Goal: Task Accomplishment & Management: Complete application form

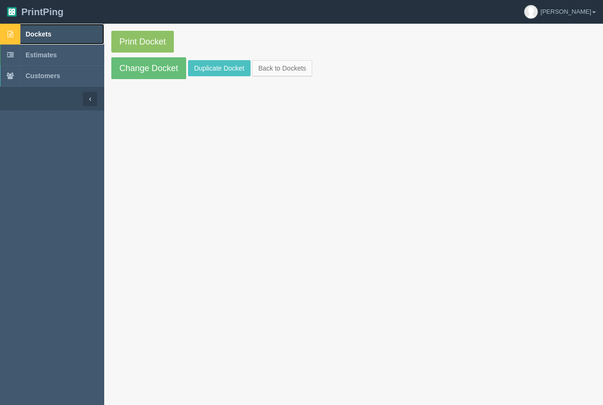
click at [40, 32] on span "Dockets" at bounding box center [39, 34] width 26 height 8
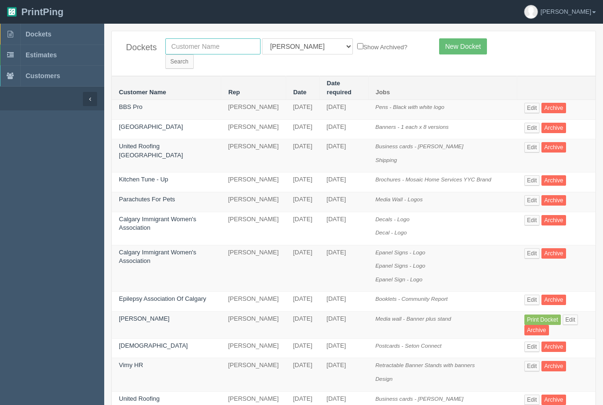
drag, startPoint x: 225, startPoint y: 48, endPoint x: 214, endPoint y: 39, distance: 14.2
click at [225, 48] on input "text" at bounding box center [212, 46] width 95 height 16
type input "nay"
click at [165, 54] on input "Search" at bounding box center [179, 61] width 28 height 14
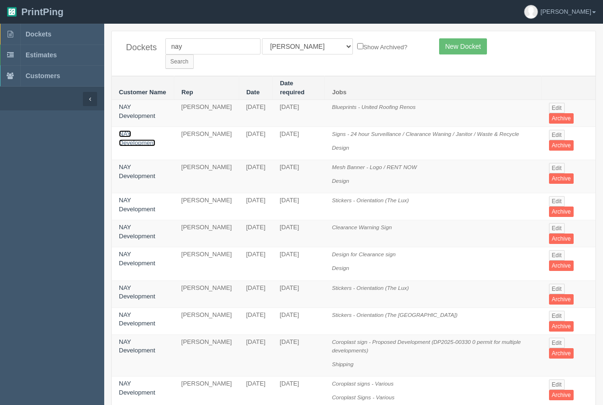
click at [134, 130] on link "NAY Development" at bounding box center [137, 138] width 36 height 16
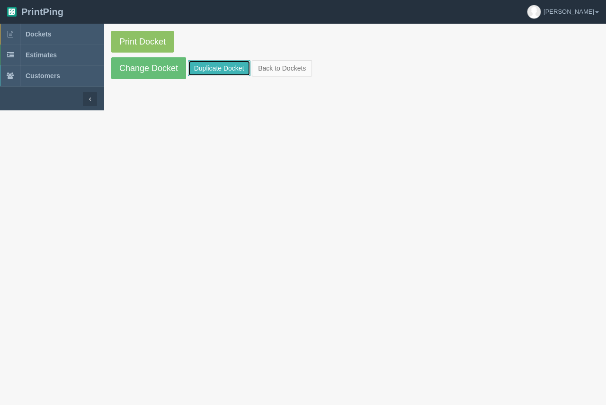
click at [200, 65] on link "Duplicate Docket" at bounding box center [219, 68] width 63 height 16
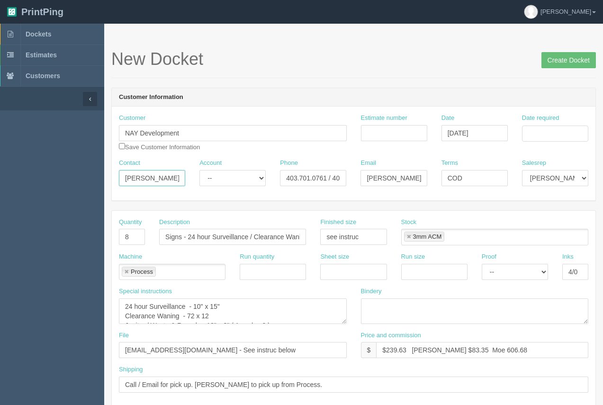
drag, startPoint x: 154, startPoint y: 177, endPoint x: 107, endPoint y: 176, distance: 46.4
type input "Patrick"
drag, startPoint x: 366, startPoint y: 177, endPoint x: 421, endPoint y: 183, distance: 55.2
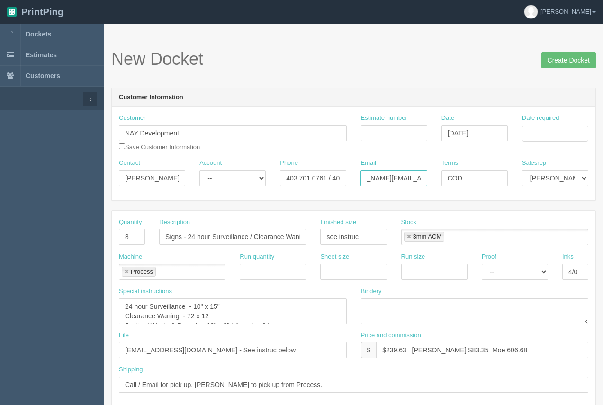
click at [432, 183] on div "Email sallard@naydevelopment.ca" at bounding box center [393, 176] width 80 height 35
paste input "p"
type input "pallard@naydevelopment.ca"
click at [563, 124] on div "Date required" at bounding box center [555, 128] width 66 height 28
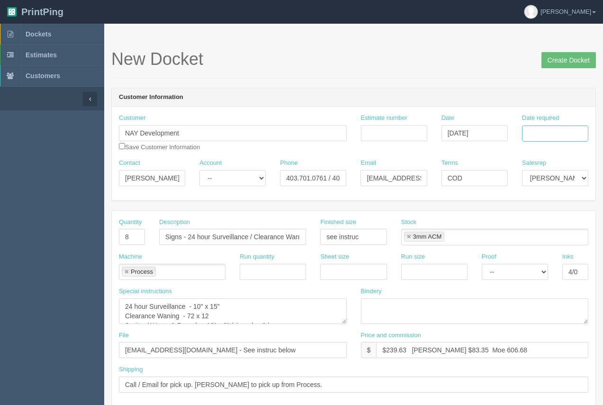
click at [557, 133] on input "Date required" at bounding box center [555, 133] width 66 height 16
click at [518, 206] on td "15" at bounding box center [517, 211] width 14 height 14
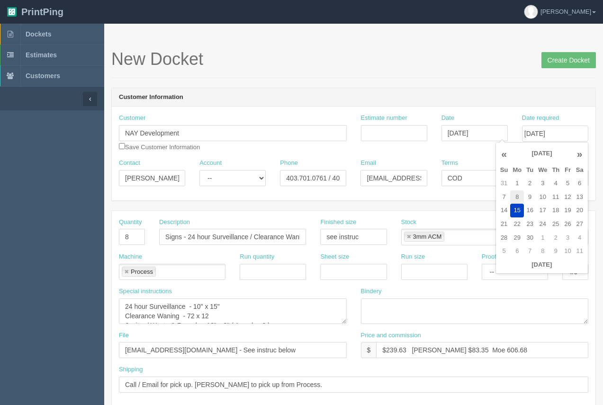
click at [522, 195] on td "8" at bounding box center [517, 197] width 14 height 14
type input "September 8, 2025"
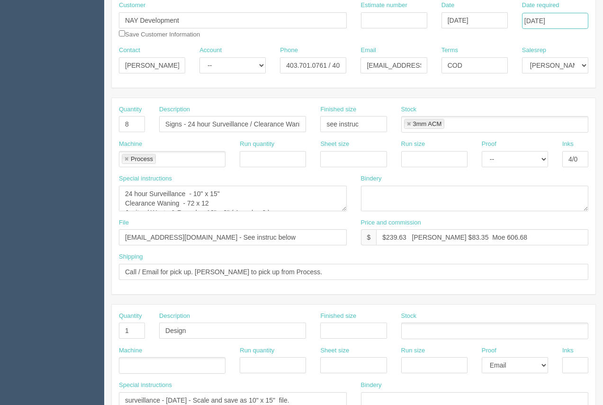
scroll to position [114, 0]
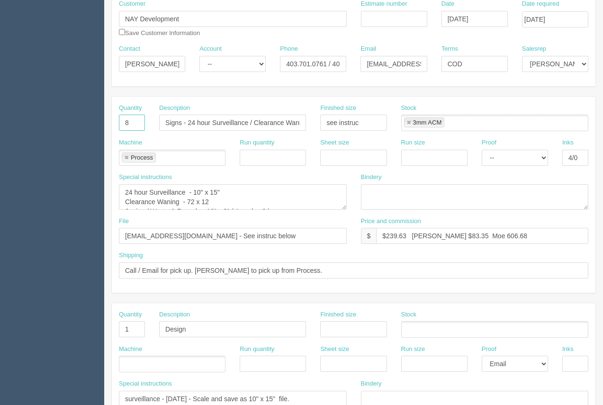
drag, startPoint x: 137, startPoint y: 120, endPoint x: 108, endPoint y: 119, distance: 28.9
click at [108, 119] on section "New Docket Create Docket Customer Information Customer NAY Development Save Cus…" at bounding box center [353, 328] width 499 height 836
type input "1"
drag, startPoint x: 253, startPoint y: 123, endPoint x: 184, endPoint y: 111, distance: 69.7
click at [181, 119] on input "Signs - 24 hour Surveillance / Clearance Waning / Janitor / Waste & Recycle" at bounding box center [232, 123] width 147 height 16
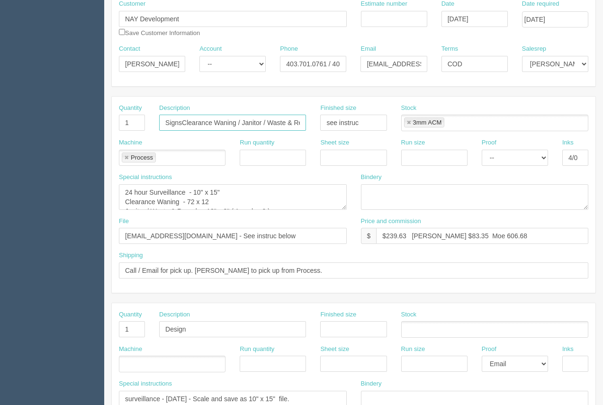
scroll to position [0, 18]
drag, startPoint x: 237, startPoint y: 125, endPoint x: 361, endPoint y: 112, distance: 124.8
click at [377, 122] on div "Quantity 1 Description SignsClearance Waning / Janitor / Waste & Recycle Finish…" at bounding box center [353, 121] width 483 height 35
click at [181, 123] on input "SignsClearance Waning" at bounding box center [232, 123] width 147 height 16
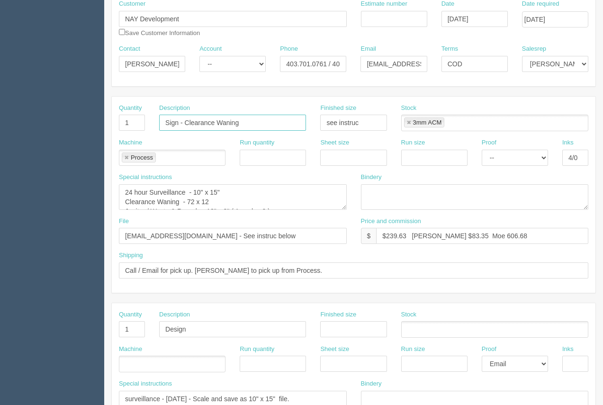
click at [251, 124] on input "Sign - Clearance Waning" at bounding box center [232, 123] width 147 height 16
type input "Sign - Clearance Waning ( 6'10")"
drag, startPoint x: 121, startPoint y: 192, endPoint x: 289, endPoint y: 216, distance: 169.4
click at [289, 216] on div "Quantity 1 Description Sign - Clearance Waning ( 6'10") Finished size see instr…" at bounding box center [353, 195] width 483 height 196
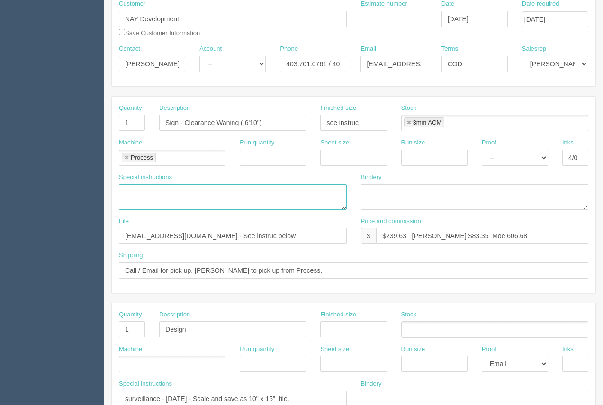
scroll to position [0, 0]
drag, startPoint x: 377, startPoint y: 123, endPoint x: 262, endPoint y: 135, distance: 115.7
click at [262, 135] on div "Quantity 1 Description Sign - Clearance Waning ( 6'10") Finished size see instr…" at bounding box center [353, 121] width 483 height 35
type input "72 x 12"
drag, startPoint x: 241, startPoint y: 235, endPoint x: 91, endPoint y: 220, distance: 150.9
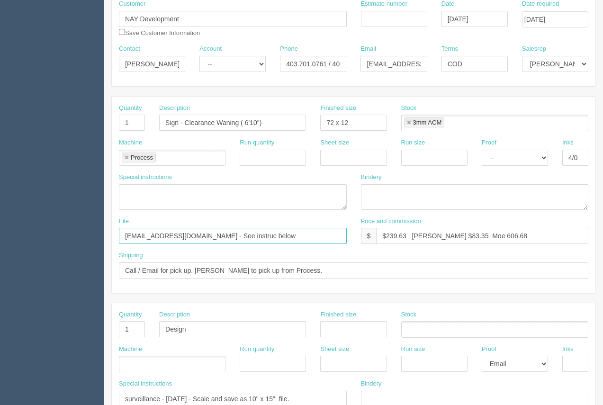
click at [93, 229] on section "Dockets Estimates Customers" at bounding box center [301, 328] width 603 height 836
type input "NAY - June 2025"
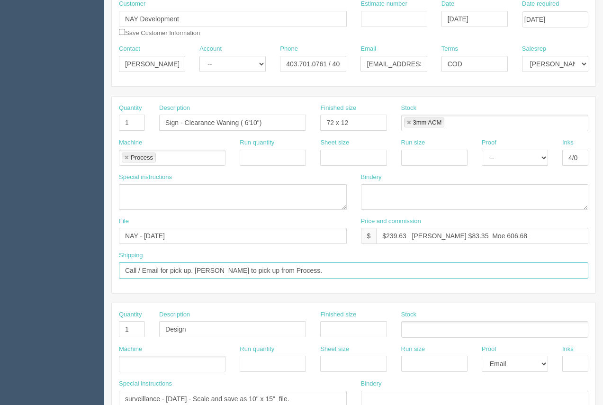
drag, startPoint x: 287, startPoint y: 270, endPoint x: 197, endPoint y: 267, distance: 90.5
click at [197, 268] on input "Call / Email for pick up. Arif to pick up from Process." at bounding box center [353, 270] width 469 height 16
type input "Call / Email for pick up. A"
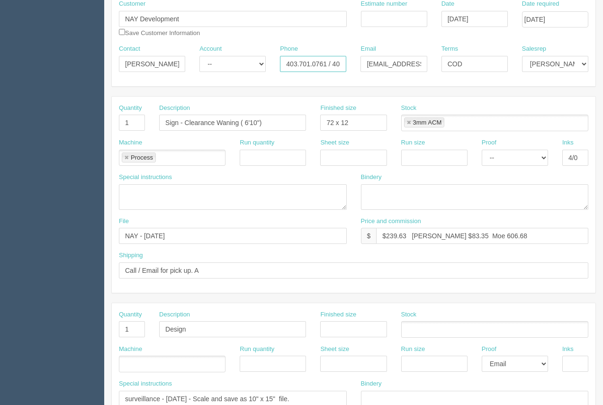
click at [325, 65] on input "403.701.0761 / 403.870.2753" at bounding box center [313, 64] width 66 height 16
click at [320, 63] on input "403.875.7966 / 368.9954.1606" at bounding box center [313, 64] width 66 height 16
type input "403.875.7966 / 368.995.1606"
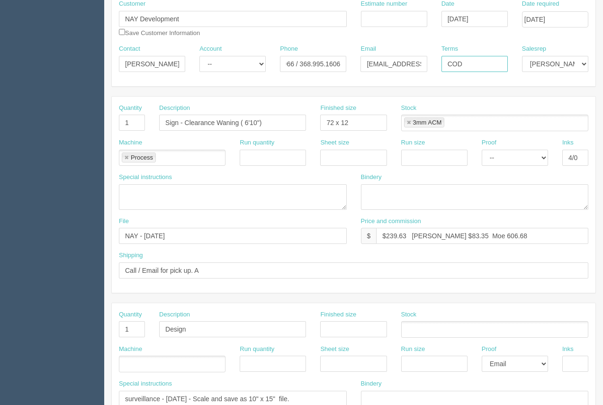
scroll to position [0, 0]
drag, startPoint x: 500, startPoint y: 66, endPoint x: 442, endPoint y: 66, distance: 57.3
click at [442, 66] on input "COD" at bounding box center [474, 64] width 66 height 16
type input "Net 30"
click at [414, 87] on form "New Docket Create Docket Customer Information Customer NAY Development Save Cus…" at bounding box center [353, 334] width 484 height 796
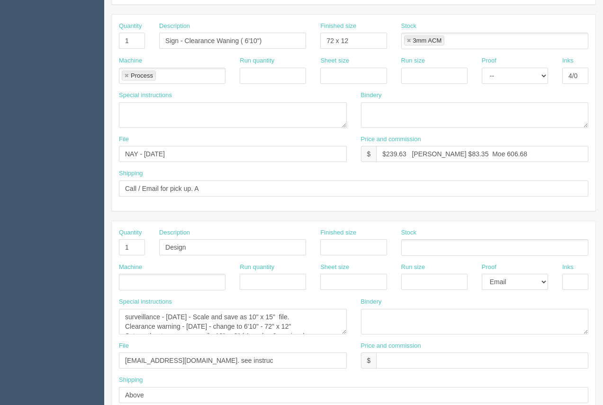
scroll to position [191, 0]
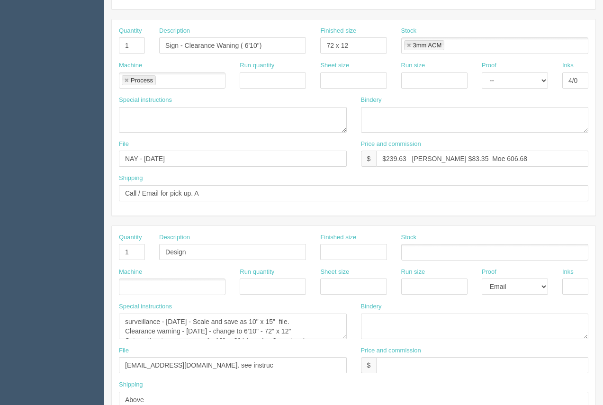
click at [128, 79] on link at bounding box center [127, 81] width 6 height 6
type input "ANVY"
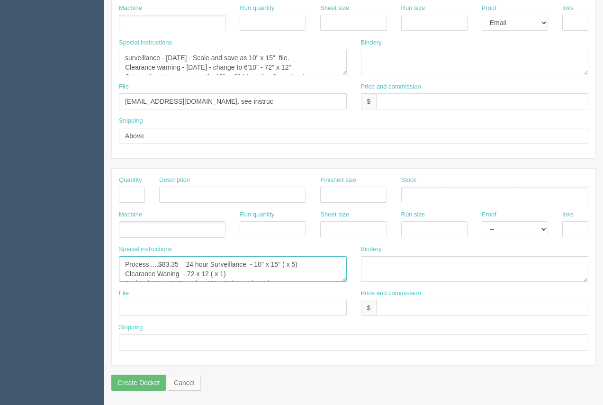
scroll to position [19, 0]
drag, startPoint x: 123, startPoint y: 262, endPoint x: 305, endPoint y: 323, distance: 192.7
click at [305, 323] on div "Quantity Description Finished size Stock Machine Run quantity Sheet size Run si…" at bounding box center [353, 267] width 483 height 196
paste textarea "Anvy....$72.57 72" x 12" ACM Sign with 4 holes drilled - 4/0. Ref No: 1r-712"
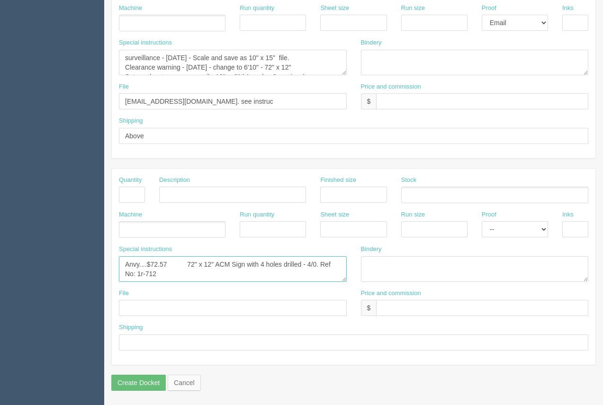
type textarea "Anvy....$72.57 72" x 12" ACM Sign with 4 holes drilled - 4/0. Ref No: 1r-712"
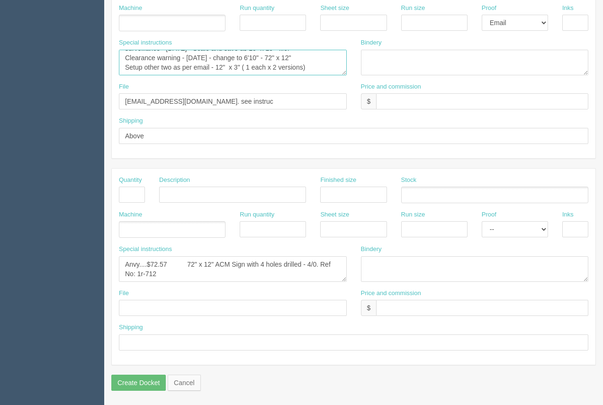
drag, startPoint x: 126, startPoint y: 57, endPoint x: 397, endPoint y: 89, distance: 273.2
click at [397, 89] on div "Quantity 1 Description Design Finished size Stock Machine Run quantity Sheet si…" at bounding box center [353, 60] width 483 height 196
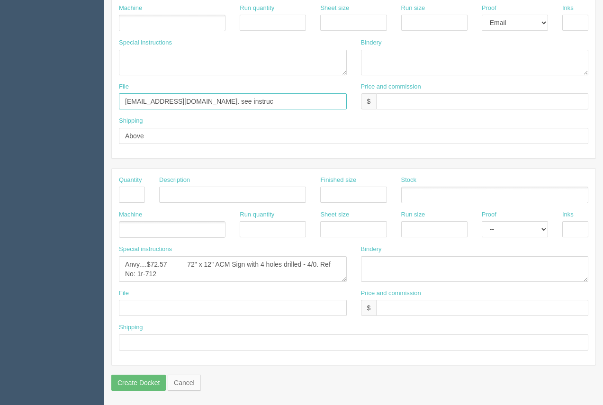
drag, startPoint x: 221, startPoint y: 105, endPoint x: 505, endPoint y: 41, distance: 291.7
click at [125, 94] on input "files@allrush.ca. see instruc" at bounding box center [233, 101] width 228 height 16
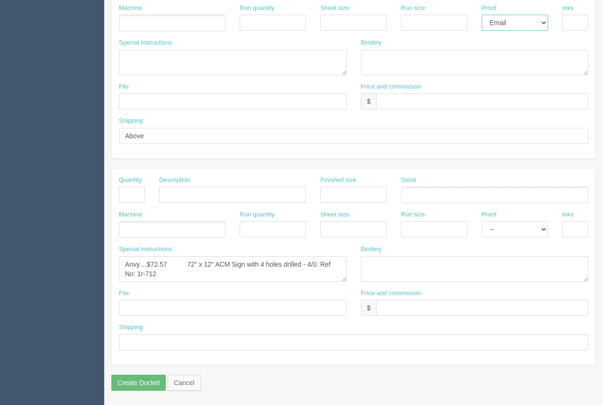
drag, startPoint x: 521, startPoint y: 25, endPoint x: 521, endPoint y: 30, distance: 5.2
click at [521, 26] on select "-- Email Hard Copy" at bounding box center [515, 23] width 66 height 16
select select
click at [482, 15] on select "-- Email Hard Copy" at bounding box center [515, 23] width 66 height 16
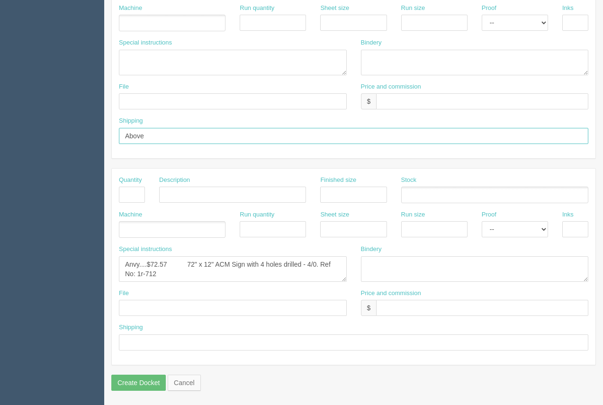
drag, startPoint x: 181, startPoint y: 139, endPoint x: 91, endPoint y: 138, distance: 90.0
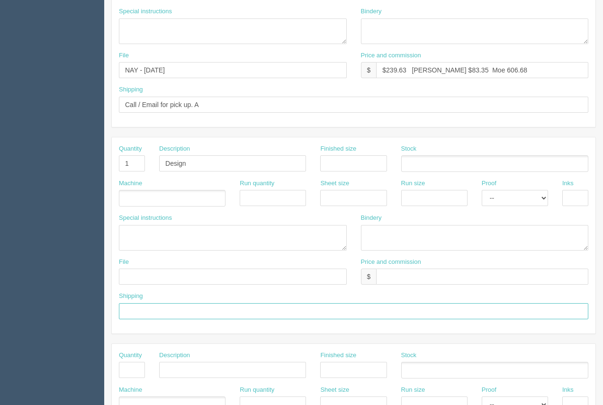
scroll to position [273, 0]
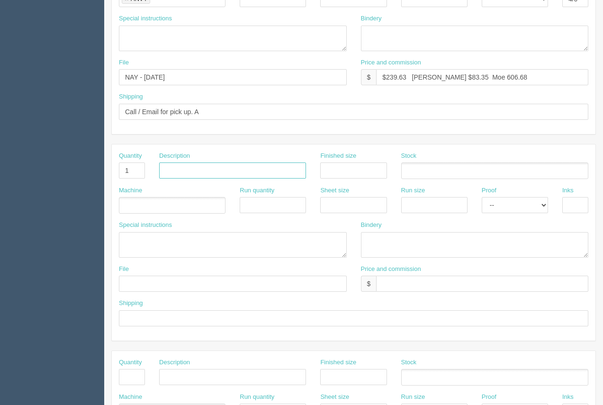
drag, startPoint x: 192, startPoint y: 176, endPoint x: 120, endPoint y: 172, distance: 71.6
click at [120, 172] on div "Quantity 1 Description Finished size Stock" at bounding box center [353, 169] width 483 height 35
drag, startPoint x: 130, startPoint y: 174, endPoint x: 110, endPoint y: 165, distance: 22.5
click at [110, 165] on section "New Docket Create Docket Customer Information Customer NAY Development Save Cus…" at bounding box center [353, 169] width 499 height 836
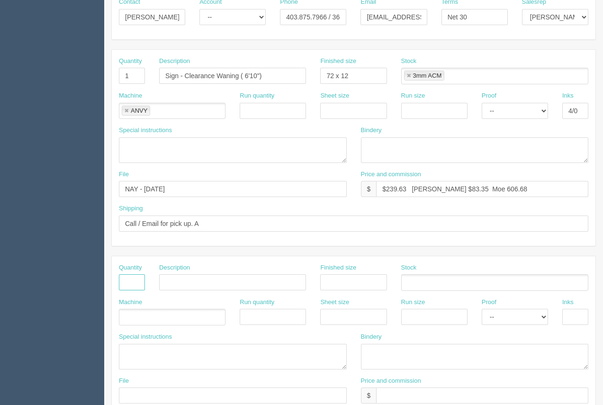
scroll to position [163, 0]
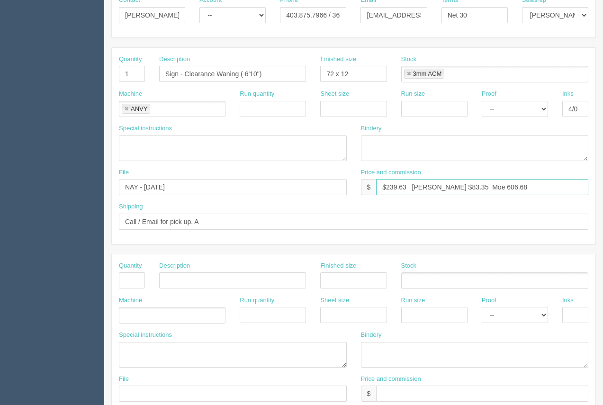
drag, startPoint x: 405, startPoint y: 184, endPoint x: 385, endPoint y: 184, distance: 19.9
click at [385, 184] on input "$239.63 Arif $83.35 Moe 606.68" at bounding box center [482, 187] width 212 height 16
drag, startPoint x: 443, startPoint y: 186, endPoint x: 408, endPoint y: 182, distance: 34.7
click at [430, 185] on input "$155.98 Arif $83.35 Moe 606.68" at bounding box center [482, 187] width 212 height 16
drag, startPoint x: 493, startPoint y: 187, endPoint x: 463, endPoint y: 188, distance: 30.3
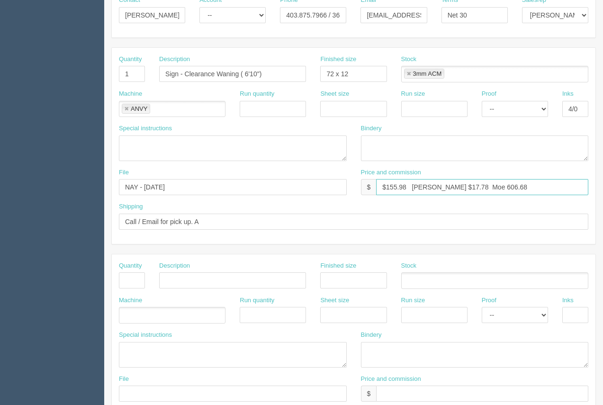
click at [463, 188] on input "$155.98 Arif $17.78 Moe 606.68" at bounding box center [482, 187] width 212 height 16
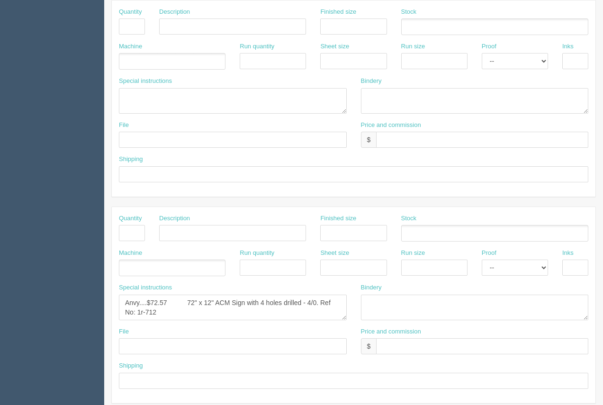
scroll to position [455, 0]
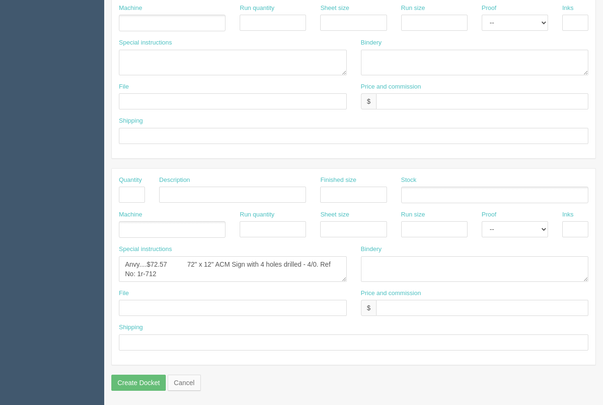
type input "$155.98 Arif $17.78 Moe 42.66"
drag, startPoint x: 168, startPoint y: 263, endPoint x: 153, endPoint y: 248, distance: 21.4
click at [153, 257] on textarea "Process.....$83.35 24 hour Surveillance - 10" x 15" ( x 5) Clearance Waning - 7…" at bounding box center [233, 269] width 228 height 26
click at [152, 260] on textarea "Process.....$83.35 24 hour Surveillance - 10" x 15" ( x 5) Clearance Waning - 7…" at bounding box center [233, 269] width 228 height 26
type textarea "Anvy....$68.88 72" x 12" ACM Sign with 4 holes drilled - 4/0. Ref No: 1r-712"
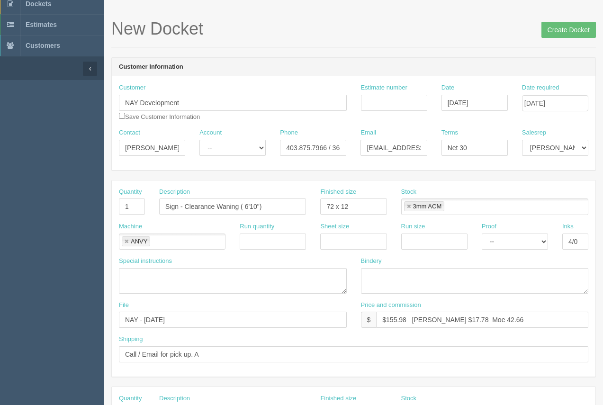
scroll to position [28, 0]
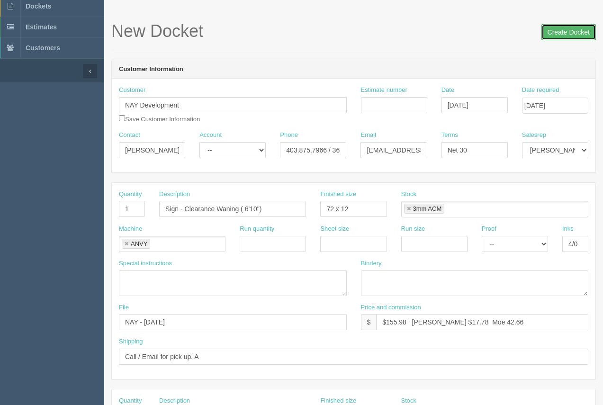
click at [554, 31] on input "Create Docket" at bounding box center [568, 32] width 54 height 16
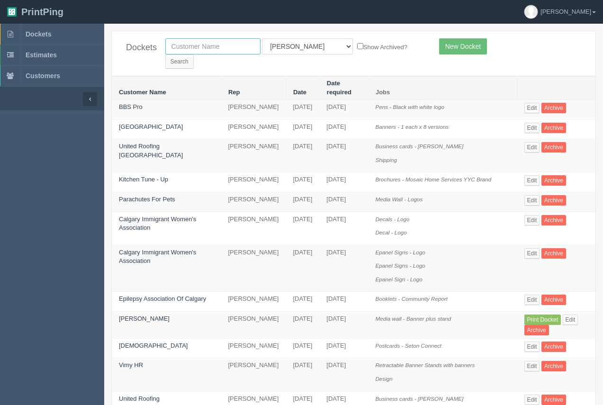
click at [198, 50] on input "text" at bounding box center [212, 46] width 95 height 16
type input "nay"
click at [165, 54] on input "Search" at bounding box center [179, 61] width 28 height 14
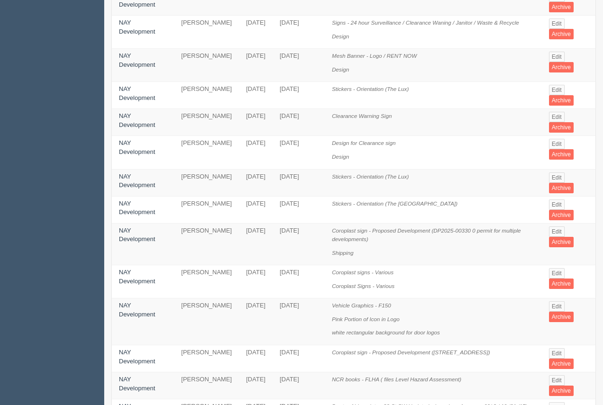
scroll to position [106, 0]
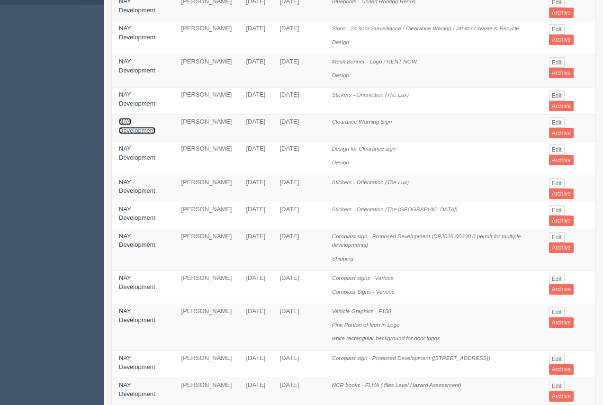
click at [143, 118] on link "NAY Development" at bounding box center [137, 126] width 36 height 16
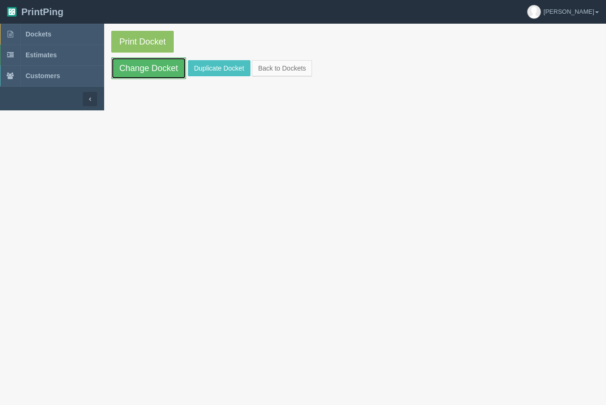
click at [161, 72] on link "Change Docket" at bounding box center [148, 68] width 75 height 22
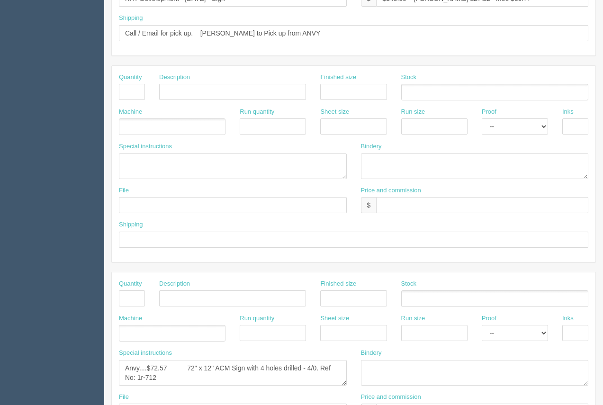
scroll to position [455, 0]
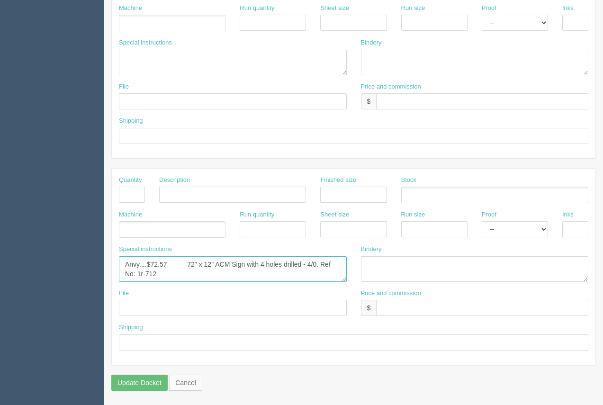
drag, startPoint x: 162, startPoint y: 272, endPoint x: 116, endPoint y: 264, distance: 46.6
click at [116, 264] on div "Special instructions Anvy....$72.57 72" x 12" ACM Sign with 4 holes drilled - 4…" at bounding box center [233, 267] width 242 height 44
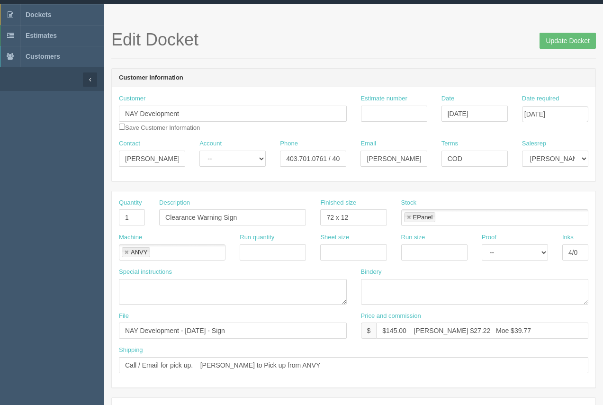
scroll to position [0, 0]
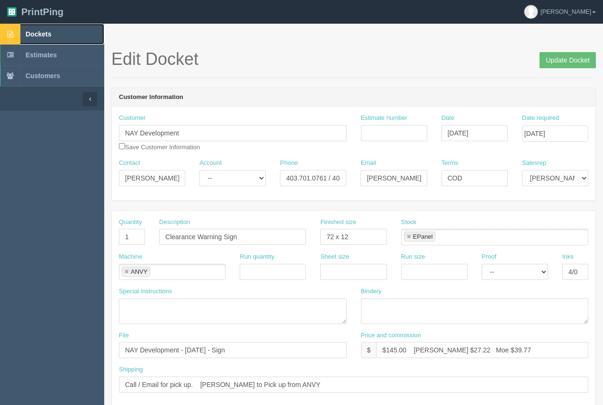
click at [42, 31] on span "Dockets" at bounding box center [39, 34] width 26 height 8
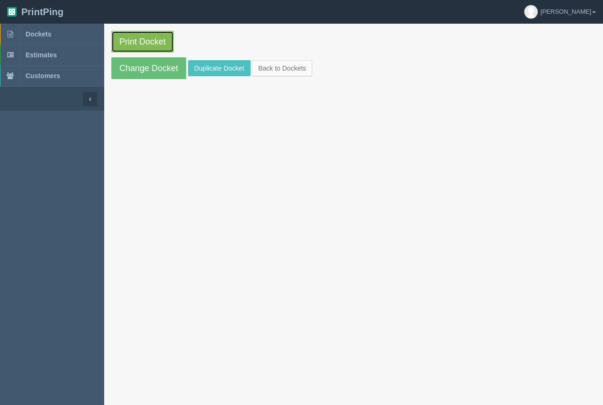
click at [172, 36] on link "Print Docket" at bounding box center [142, 42] width 63 height 22
click at [48, 38] on link "Dockets" at bounding box center [52, 34] width 104 height 21
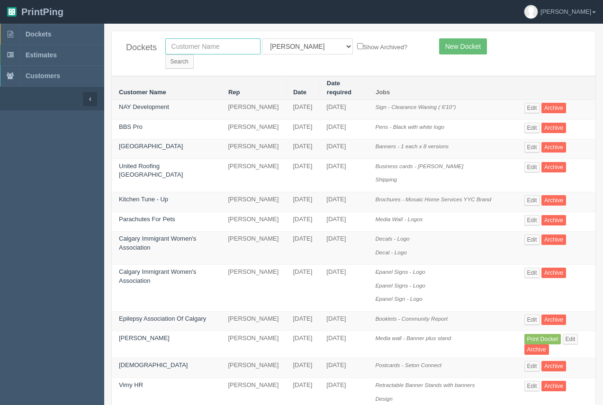
click at [199, 42] on input "text" at bounding box center [212, 46] width 95 height 16
type input "united roofing"
click at [194, 54] on input "Search" at bounding box center [179, 61] width 28 height 14
